Goal: Transaction & Acquisition: Purchase product/service

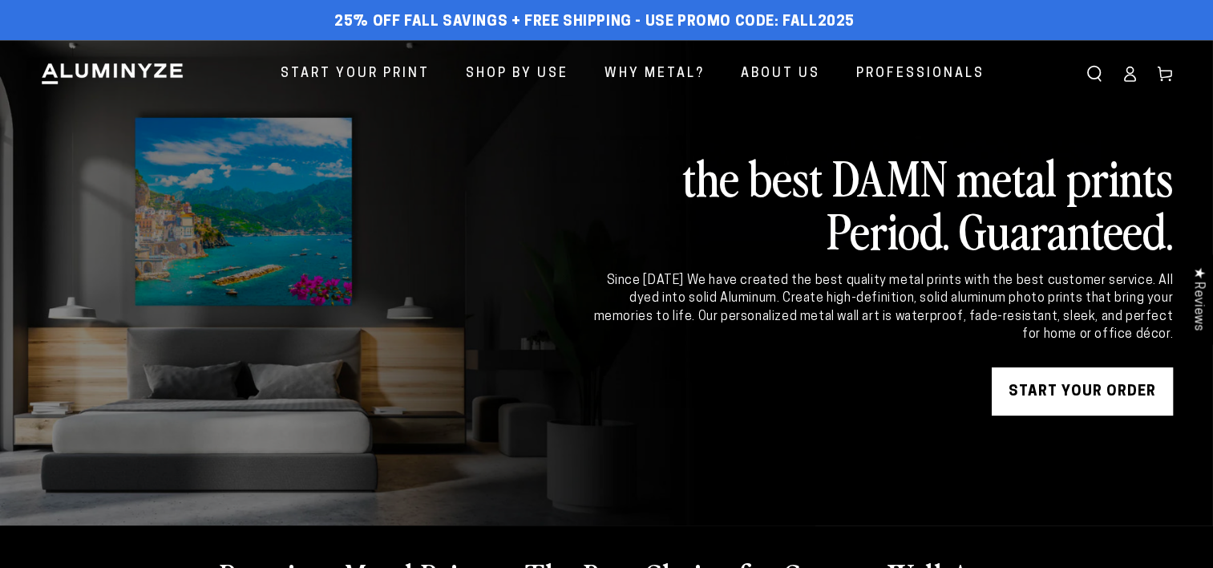
click at [1065, 389] on link "START YOUR Order" at bounding box center [1082, 391] width 181 height 48
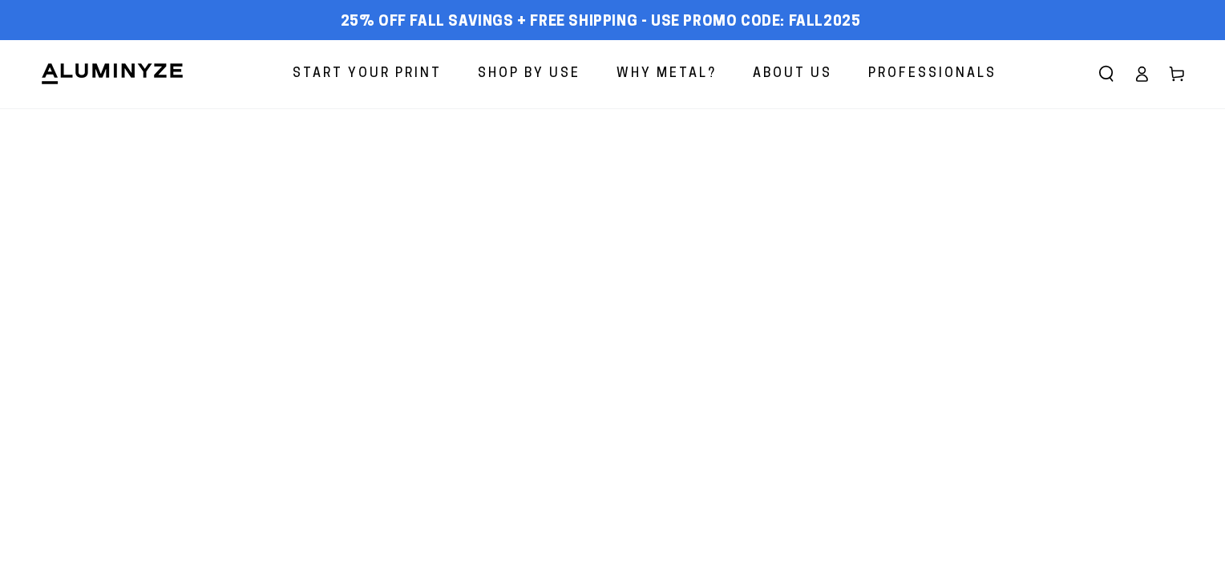
click at [423, 75] on span "Start Your Print" at bounding box center [367, 74] width 149 height 23
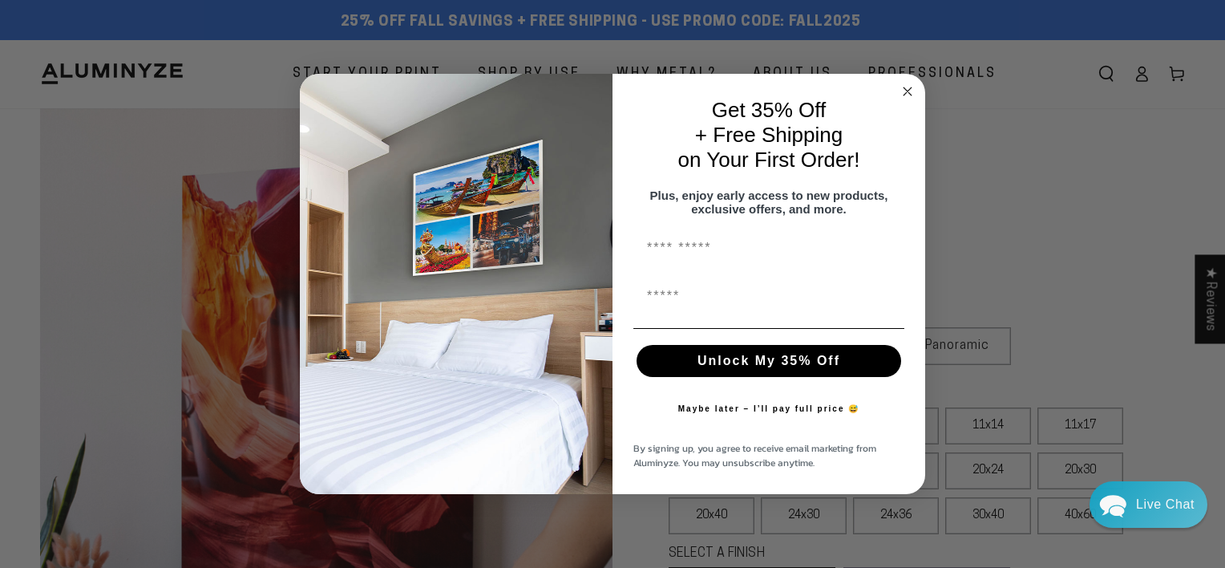
click at [710, 256] on input "First Name" at bounding box center [768, 248] width 271 height 32
click at [690, 253] on input "**********" at bounding box center [768, 248] width 271 height 32
type input "**********"
click at [653, 305] on input "First Name" at bounding box center [768, 296] width 271 height 32
type input "**********"
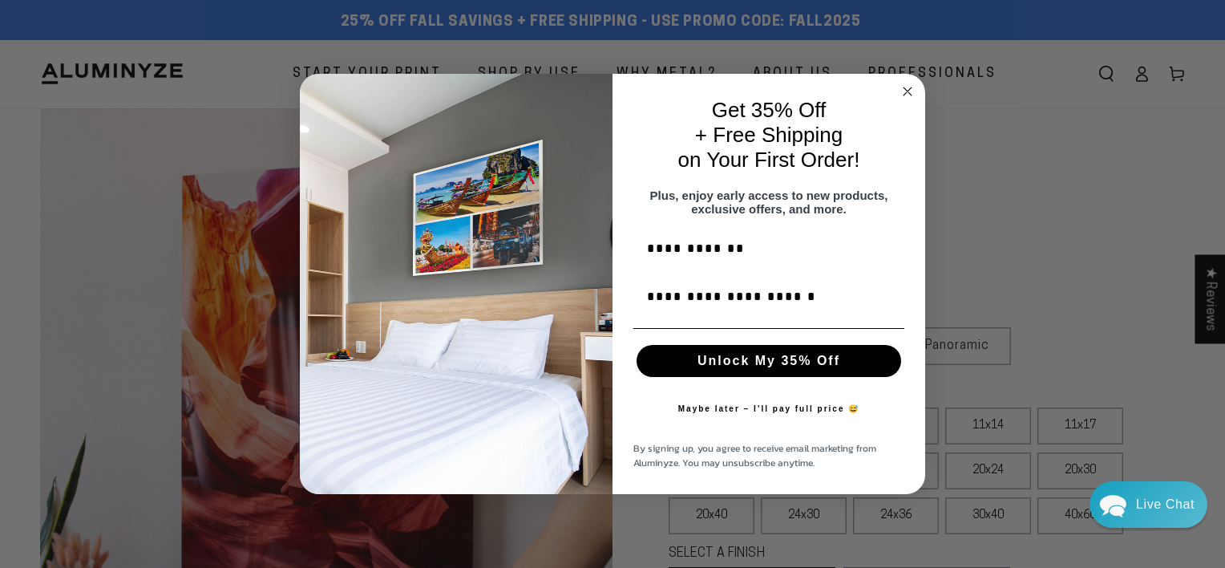
click at [767, 371] on button "Unlock My 35% Off" at bounding box center [769, 361] width 265 height 32
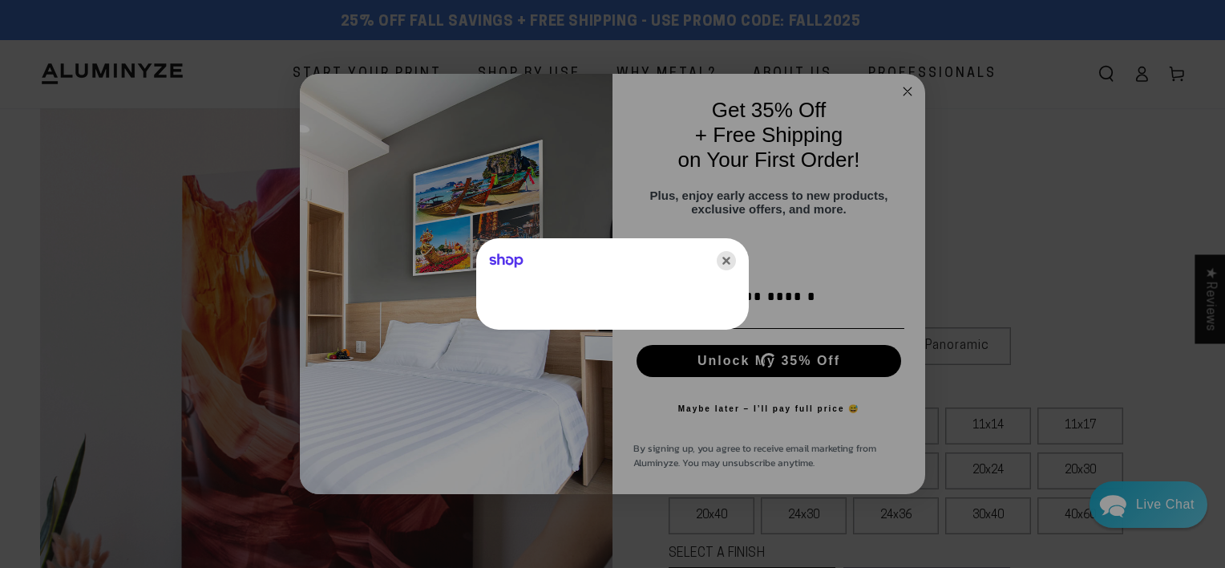
click at [725, 261] on icon "Close" at bounding box center [726, 260] width 19 height 19
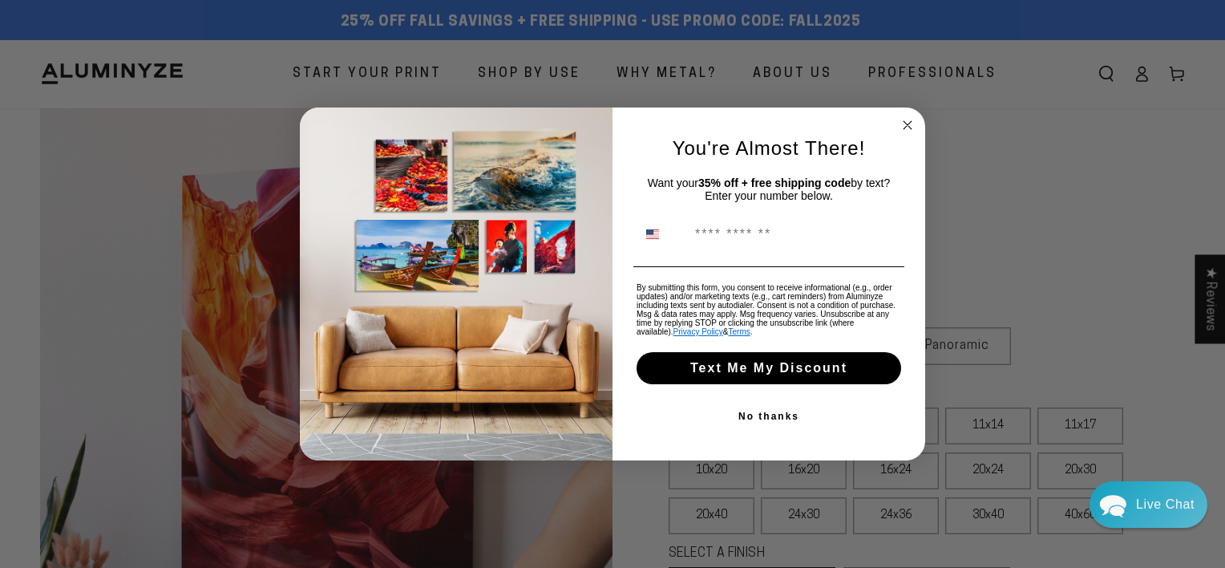
click at [908, 125] on icon "Close dialog" at bounding box center [908, 125] width 8 height 8
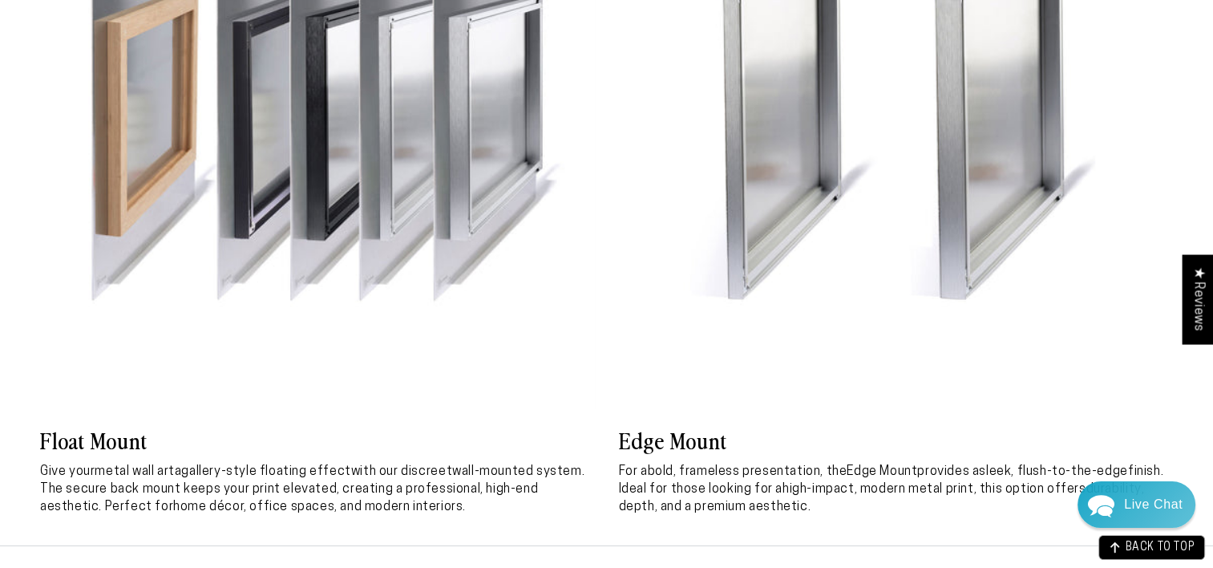
scroll to position [4501, 0]
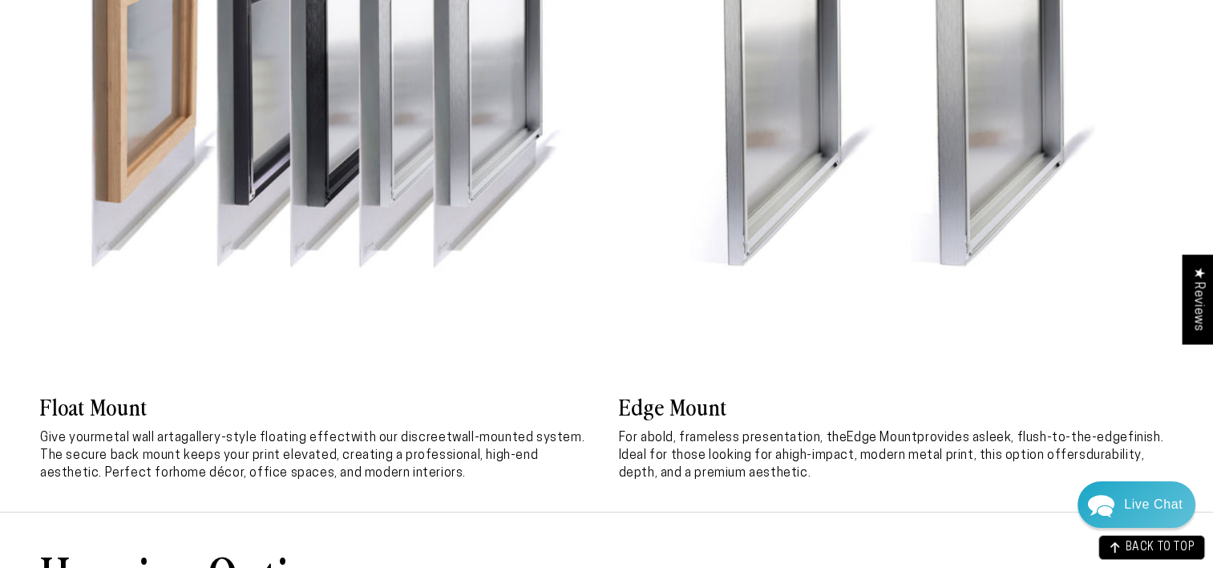
click at [126, 411] on h3 "Float Mount" at bounding box center [317, 405] width 555 height 29
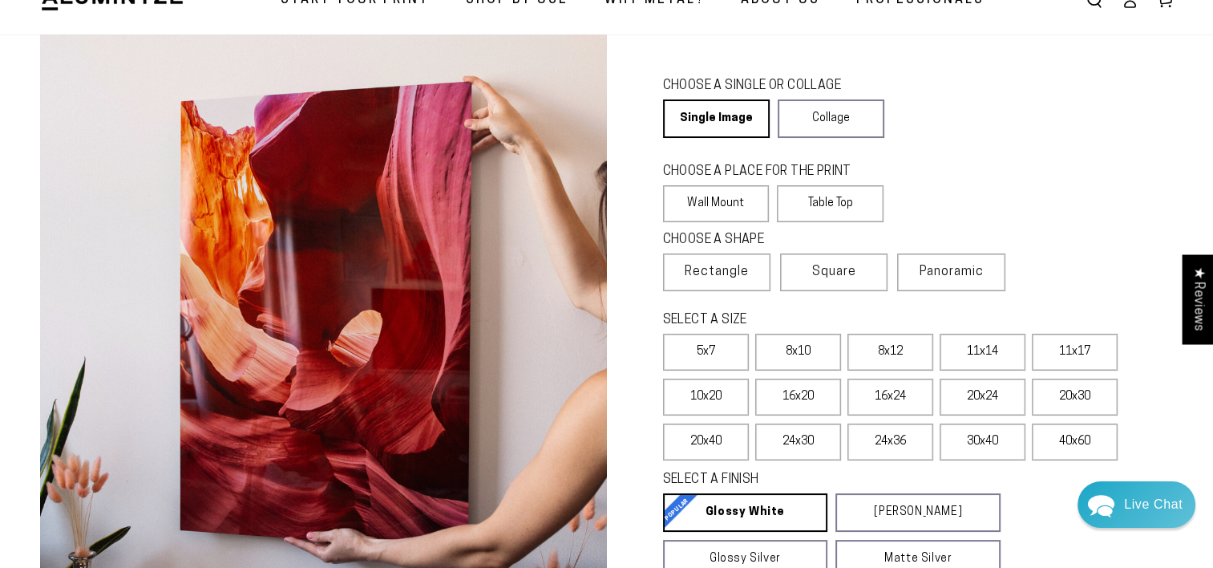
scroll to position [65, 0]
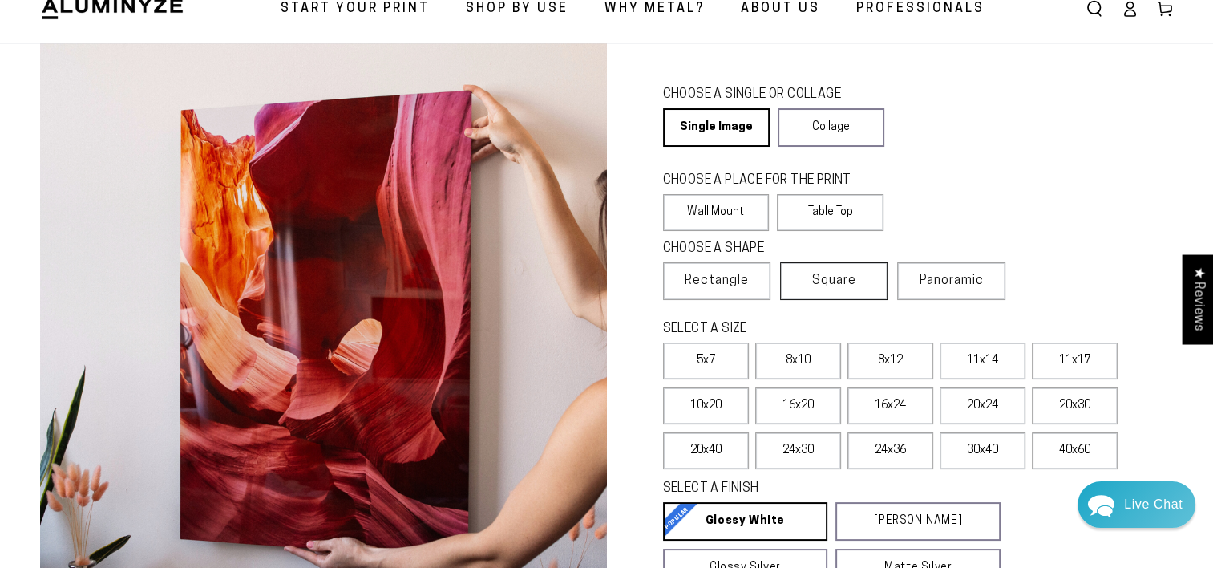
click at [841, 288] on span "Square" at bounding box center [834, 280] width 44 height 19
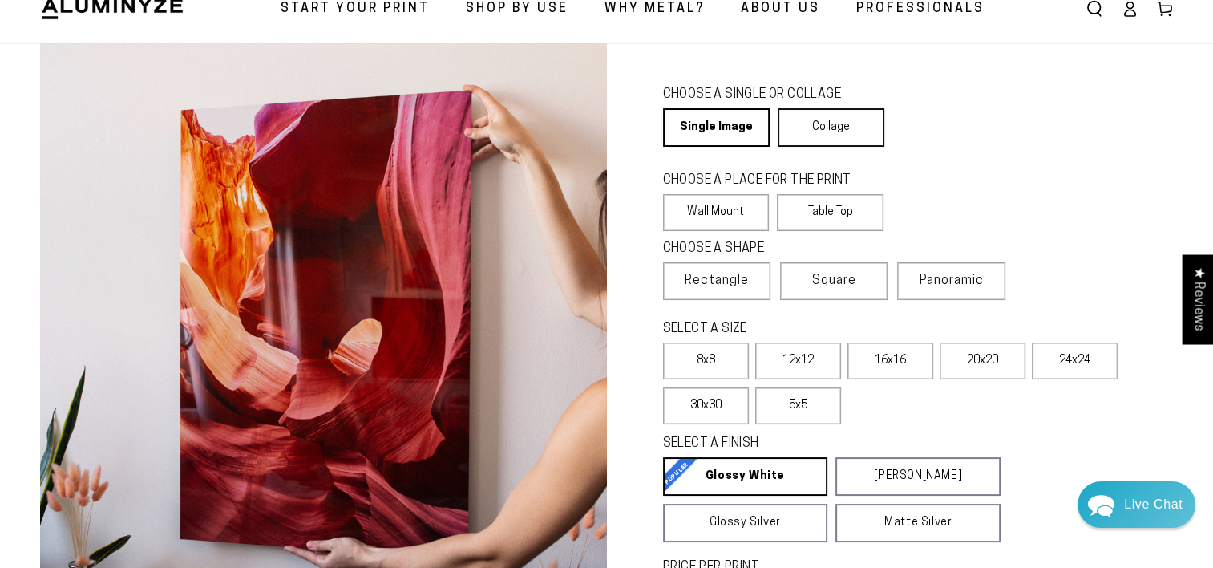
click at [827, 128] on link "Collage" at bounding box center [831, 127] width 107 height 38
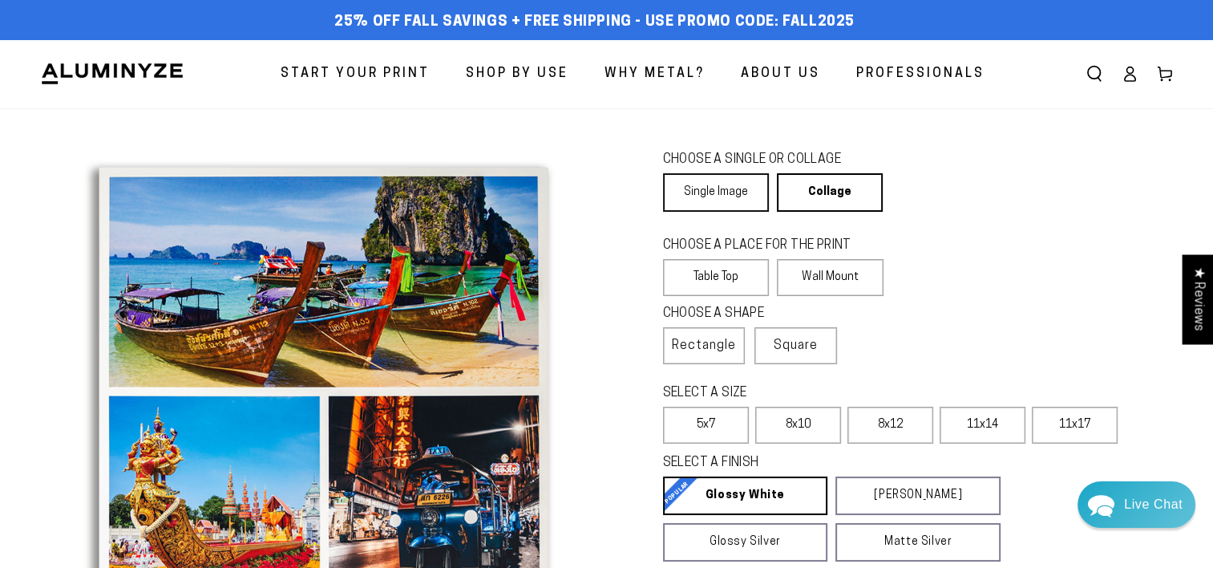
click at [725, 198] on link "Single Image" at bounding box center [716, 192] width 106 height 38
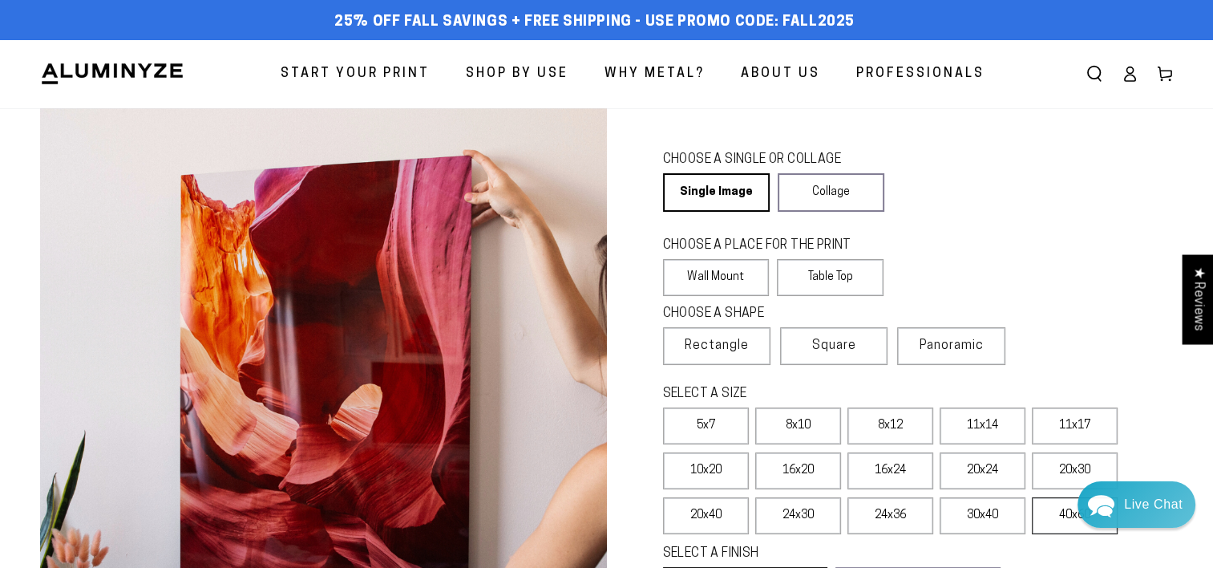
click at [1055, 513] on label "40x60" at bounding box center [1075, 515] width 86 height 37
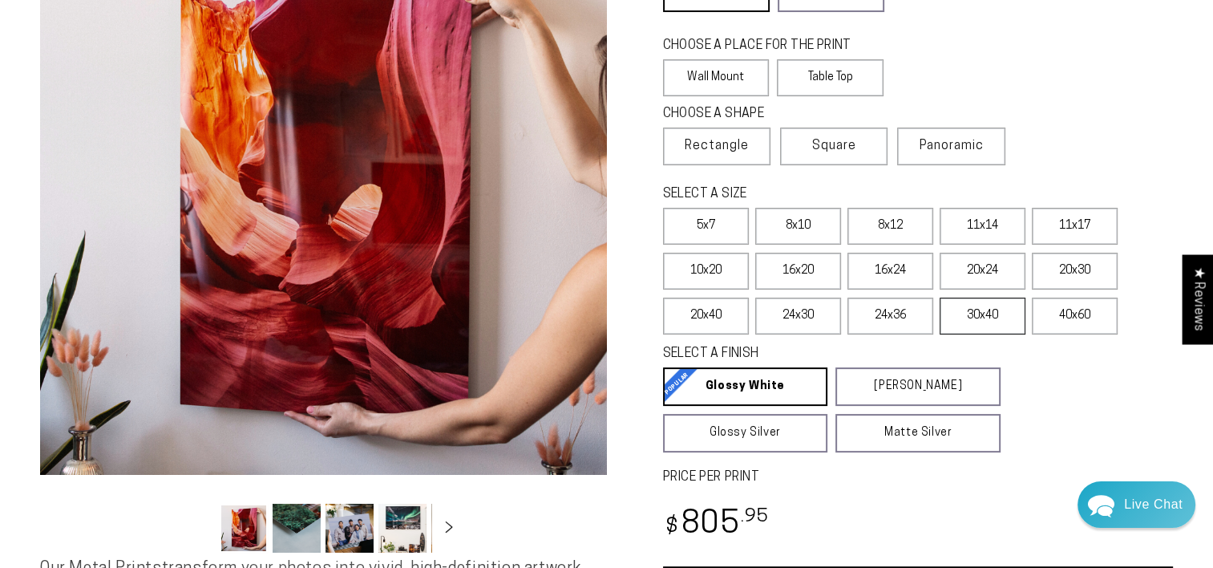
click at [978, 318] on label "30x40" at bounding box center [983, 315] width 86 height 37
click at [687, 226] on label "5x7" at bounding box center [706, 226] width 86 height 37
click at [808, 221] on label "8x10" at bounding box center [798, 226] width 86 height 37
click at [854, 145] on span "Square" at bounding box center [834, 145] width 44 height 19
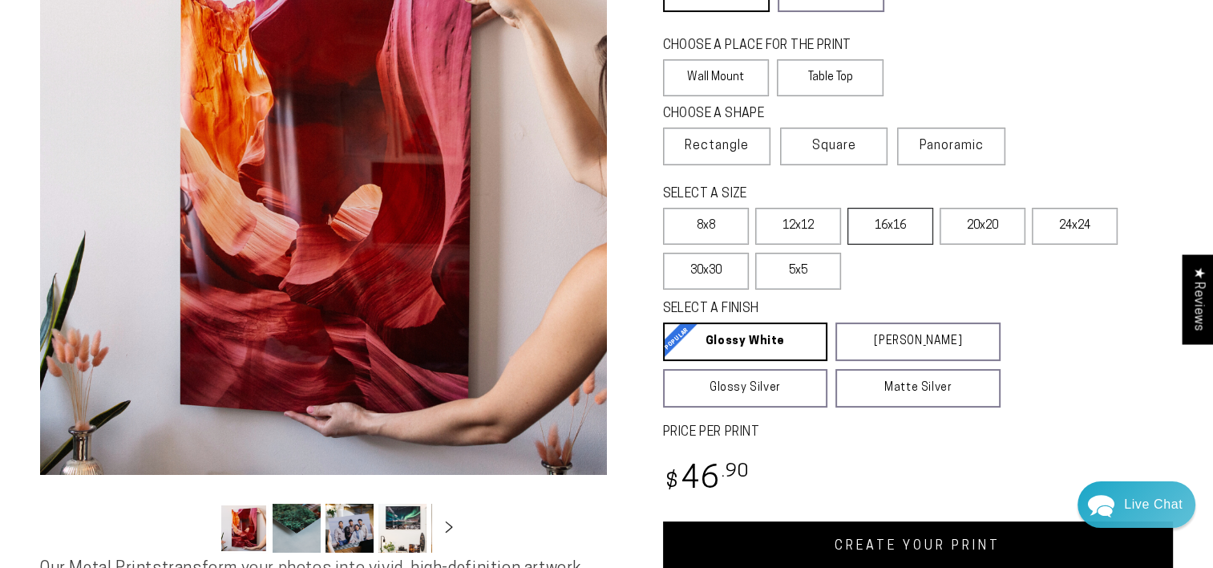
click at [908, 219] on label "16x16" at bounding box center [891, 226] width 86 height 37
click at [876, 548] on link "CREATE YOUR PRINT" at bounding box center [918, 546] width 511 height 50
click at [905, 460] on div "Regular price $ 103 .95 Regular price Sale price $ 103 .95" at bounding box center [918, 481] width 511 height 47
click at [402, 536] on button "Load image 4 in gallery view" at bounding box center [402, 528] width 48 height 49
